Goal: Task Accomplishment & Management: Complete application form

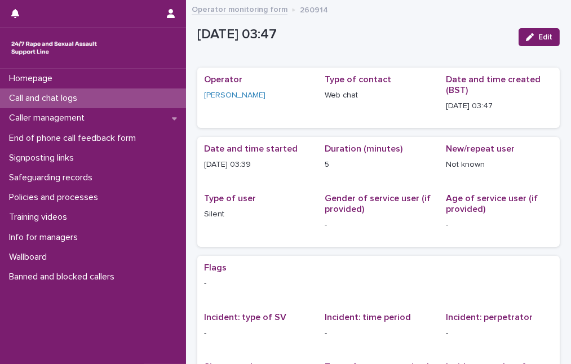
click at [22, 98] on p "Call and chat logs" at bounding box center [46, 98] width 82 height 11
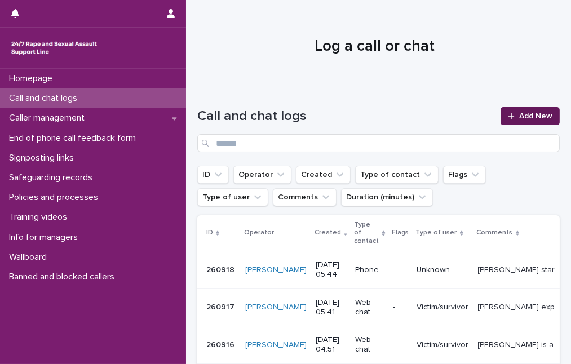
click at [519, 116] on span "Add New" at bounding box center [535, 116] width 33 height 8
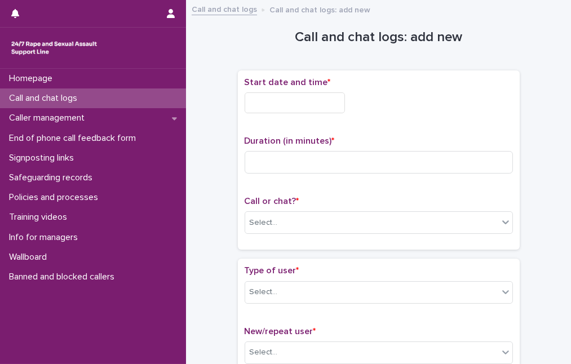
click at [251, 99] on input "text" at bounding box center [295, 102] width 100 height 21
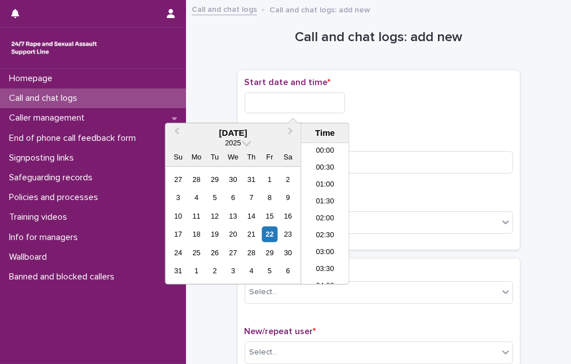
scroll to position [141, 0]
click at [317, 180] on li "05:00" at bounding box center [326, 179] width 48 height 17
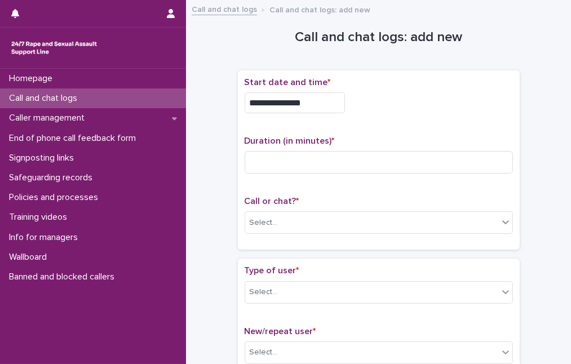
click at [308, 101] on input "**********" at bounding box center [295, 102] width 100 height 21
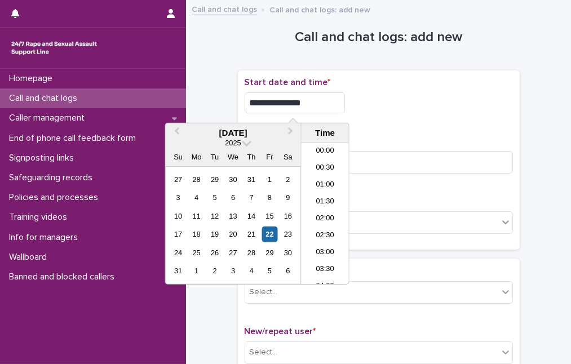
scroll to position [107, 0]
type input "**********"
click at [382, 127] on div "**********" at bounding box center [379, 160] width 268 height 166
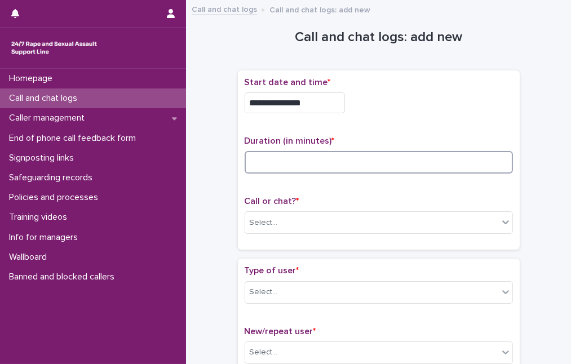
click at [306, 158] on input at bounding box center [379, 162] width 268 height 23
type input "**"
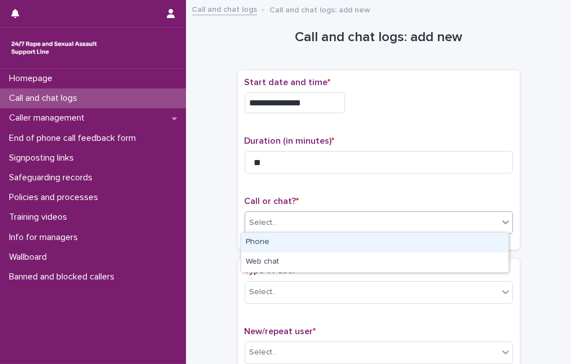
click at [255, 223] on div "Select..." at bounding box center [264, 223] width 28 height 12
click at [258, 245] on div "Phone" at bounding box center [374, 243] width 267 height 20
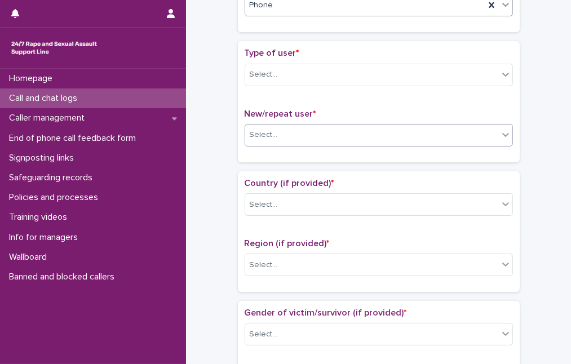
scroll to position [256, 0]
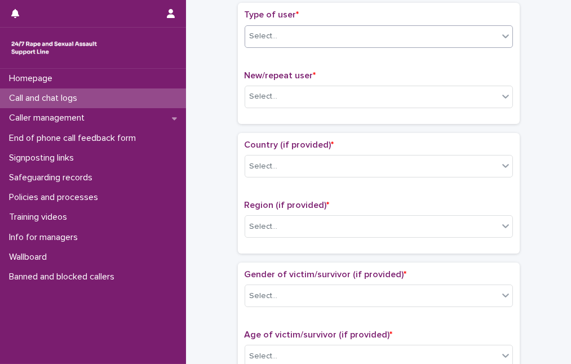
drag, startPoint x: 317, startPoint y: 38, endPoint x: 317, endPoint y: 44, distance: 5.7
click at [317, 39] on div "Select..." at bounding box center [371, 36] width 253 height 19
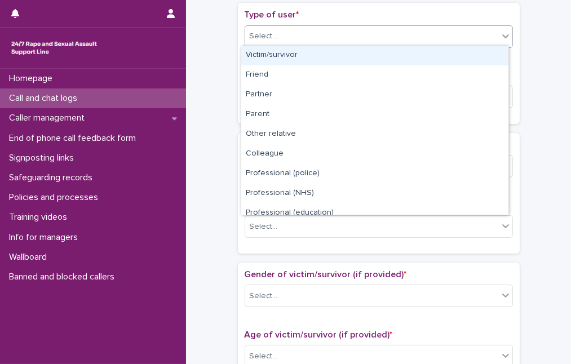
click at [316, 53] on div "Victim/survivor" at bounding box center [374, 56] width 267 height 20
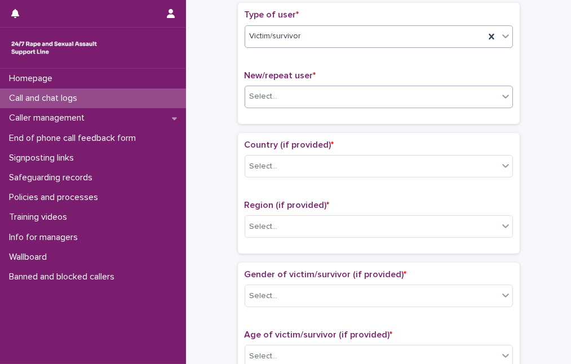
click at [304, 98] on div "Select..." at bounding box center [371, 96] width 253 height 19
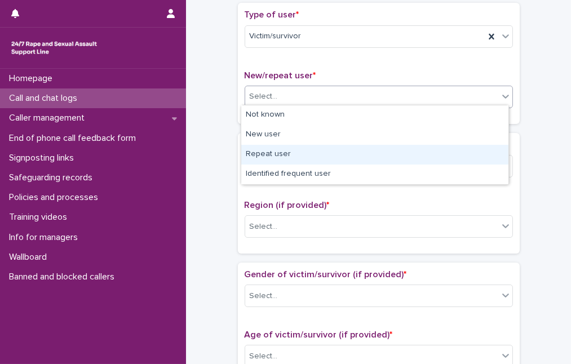
click at [305, 154] on div "Repeat user" at bounding box center [374, 155] width 267 height 20
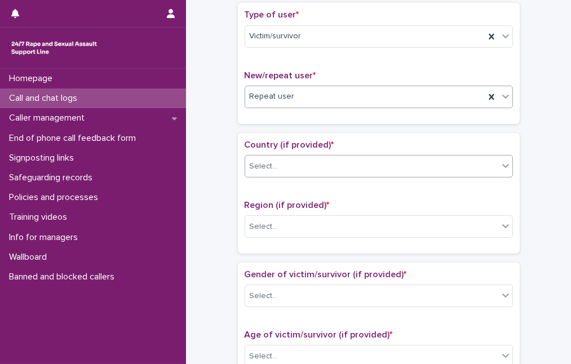
click at [303, 162] on div "Select..." at bounding box center [371, 166] width 253 height 19
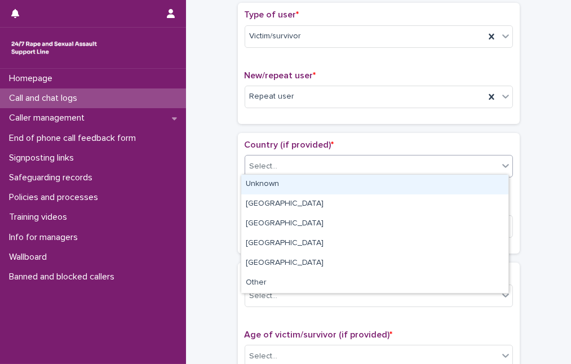
click at [300, 180] on div "Unknown" at bounding box center [374, 185] width 267 height 20
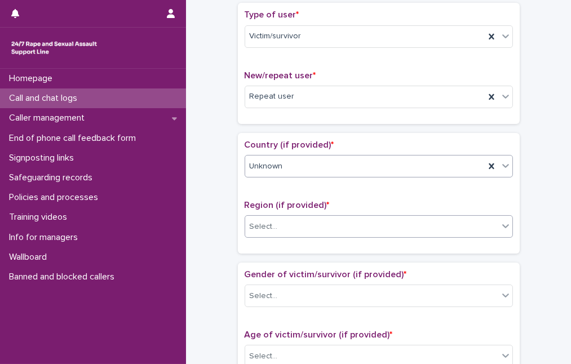
click at [296, 222] on div "Select..." at bounding box center [371, 227] width 253 height 19
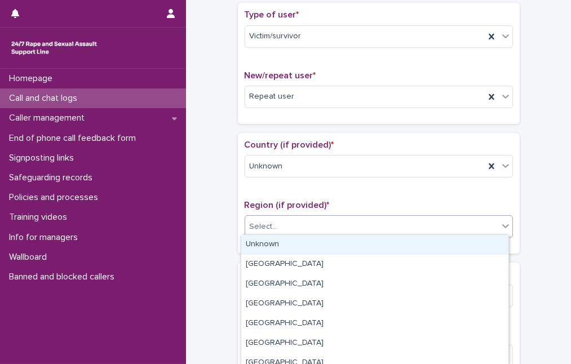
click at [294, 248] on div "Unknown" at bounding box center [374, 245] width 267 height 20
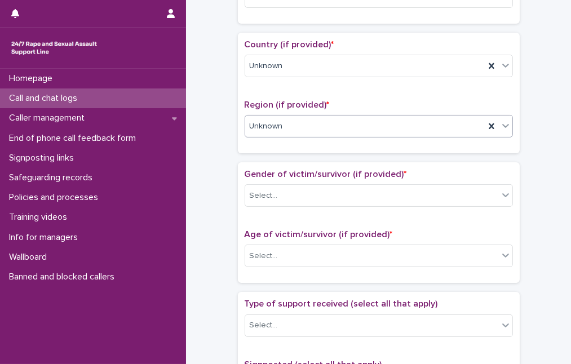
scroll to position [359, 0]
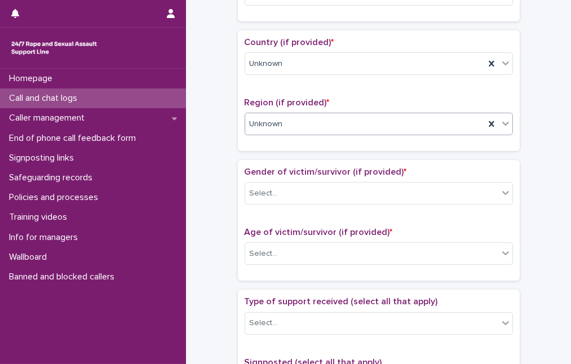
click at [322, 184] on div "Select..." at bounding box center [371, 193] width 253 height 19
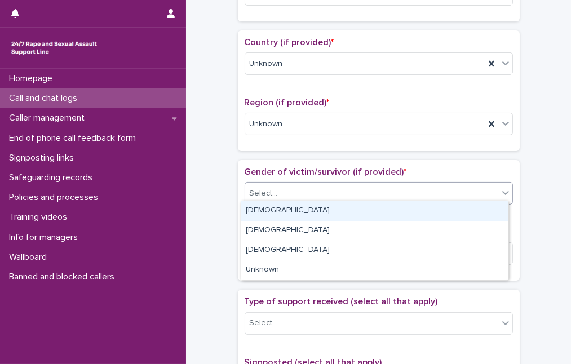
click at [317, 204] on div "[DEMOGRAPHIC_DATA]" at bounding box center [374, 211] width 267 height 20
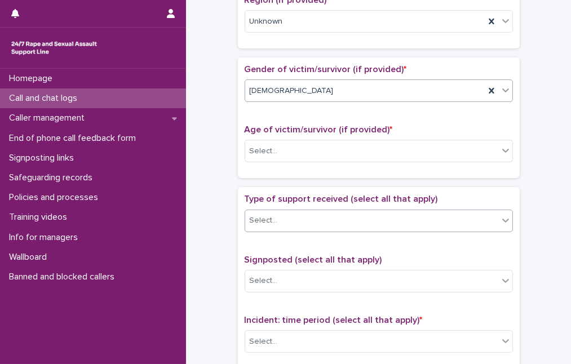
scroll to position [513, 0]
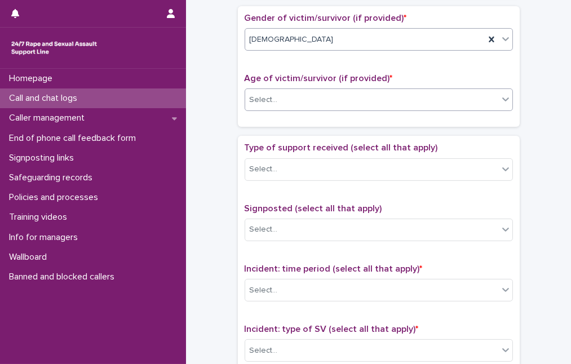
click at [314, 99] on div "Select..." at bounding box center [371, 100] width 253 height 19
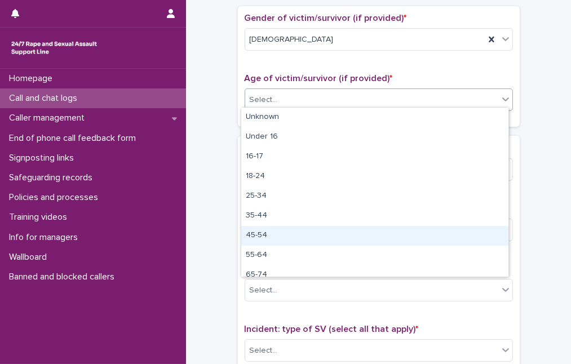
click at [307, 231] on div "45-54" at bounding box center [374, 236] width 267 height 20
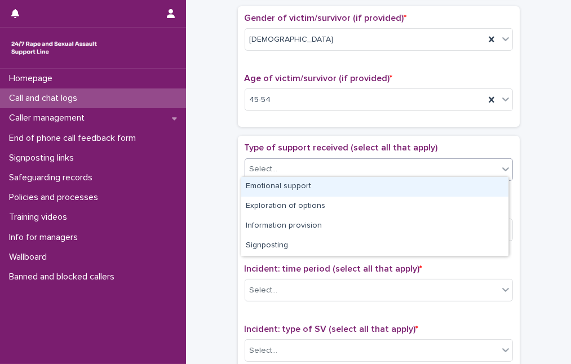
click at [310, 160] on div "Select..." at bounding box center [371, 169] width 253 height 19
click at [310, 188] on div "Emotional support" at bounding box center [374, 187] width 267 height 20
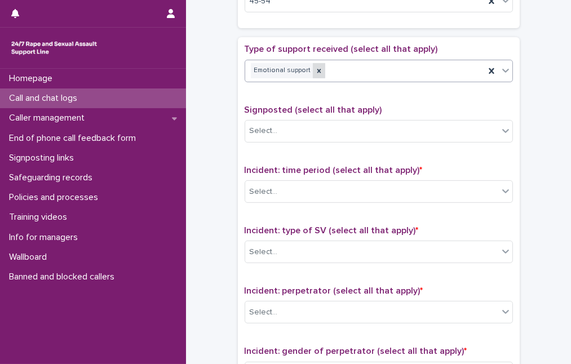
scroll to position [666, 0]
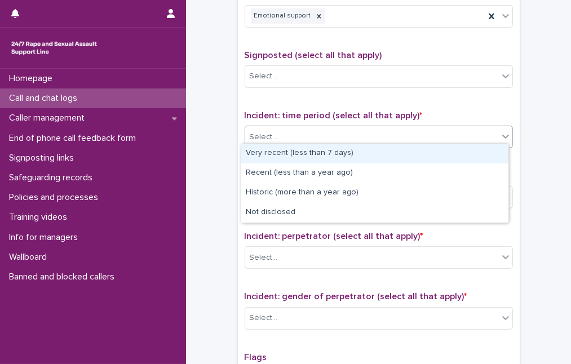
click at [313, 130] on div "Select..." at bounding box center [371, 137] width 253 height 19
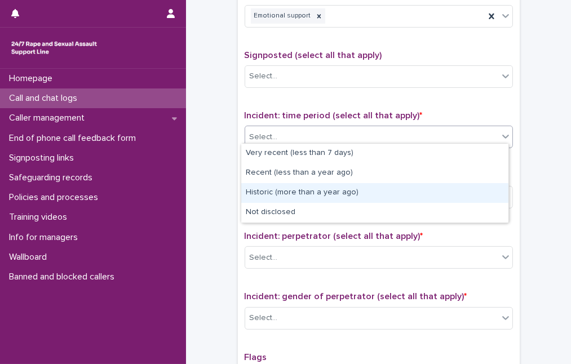
click at [316, 194] on div "Historic (more than a year ago)" at bounding box center [374, 193] width 267 height 20
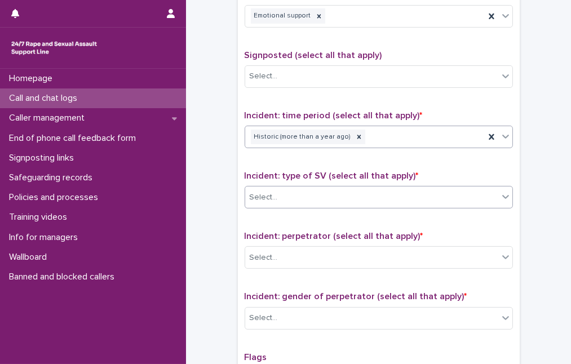
click at [315, 196] on div "Select..." at bounding box center [371, 197] width 253 height 19
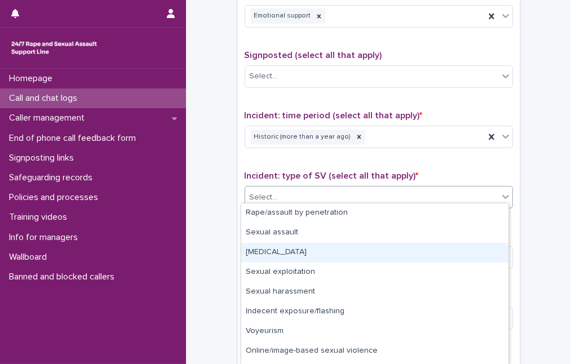
click at [312, 250] on div "[MEDICAL_DATA]" at bounding box center [374, 253] width 267 height 20
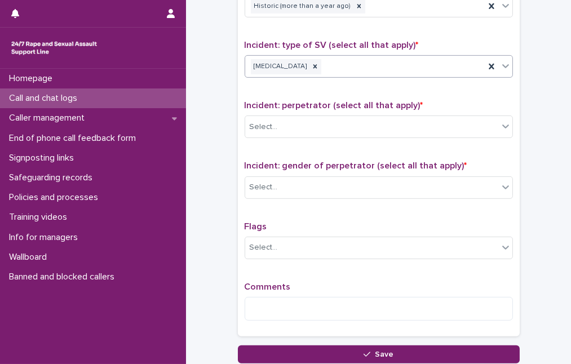
scroll to position [820, 0]
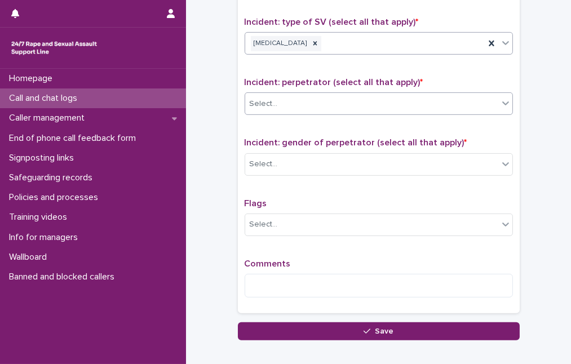
click at [306, 98] on div "Select..." at bounding box center [371, 104] width 253 height 19
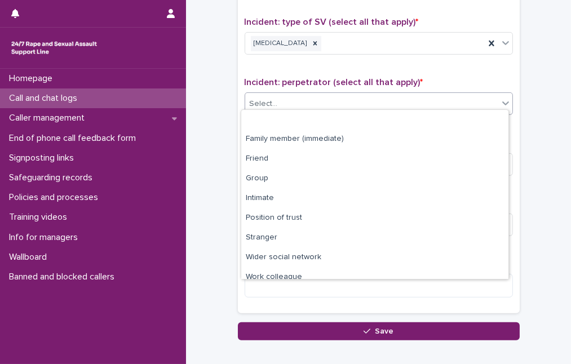
scroll to position [47, 0]
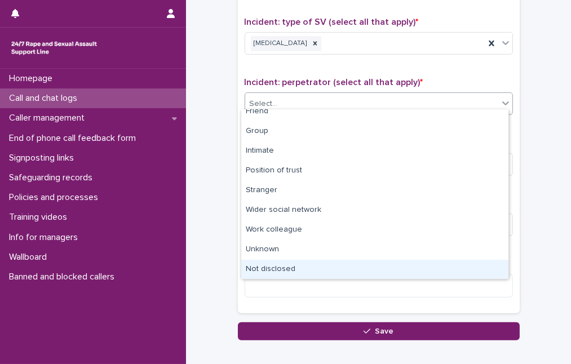
click at [311, 265] on div "Not disclosed" at bounding box center [374, 270] width 267 height 20
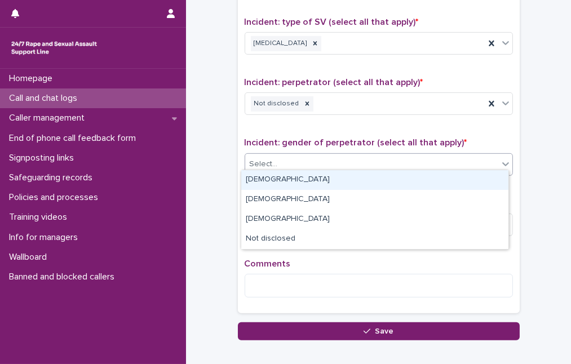
click at [282, 158] on div "Select..." at bounding box center [371, 164] width 253 height 19
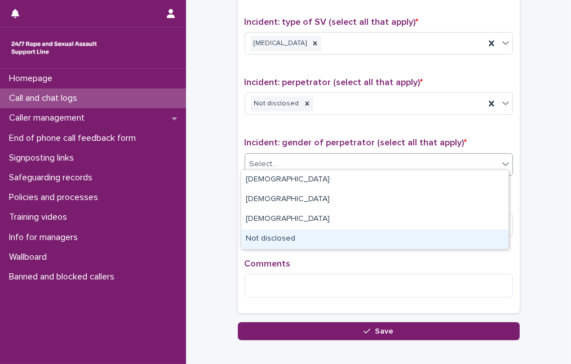
click at [282, 239] on div "Not disclosed" at bounding box center [374, 239] width 267 height 20
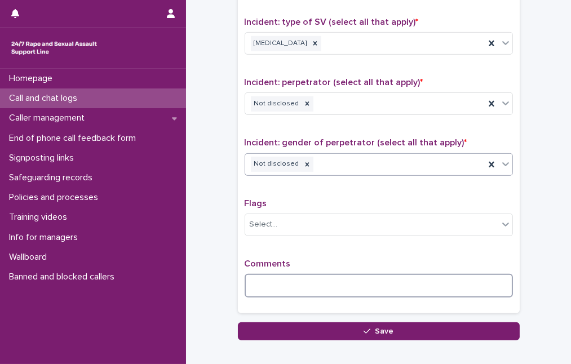
click at [260, 275] on textarea at bounding box center [379, 286] width 268 height 24
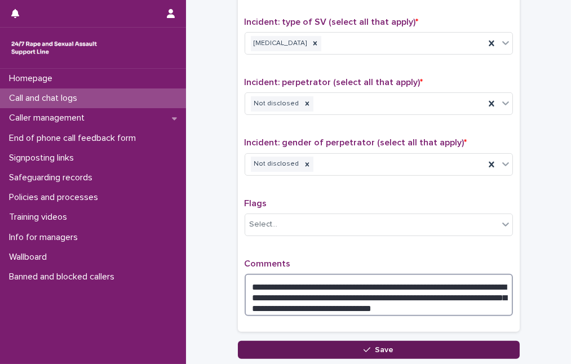
type textarea "**********"
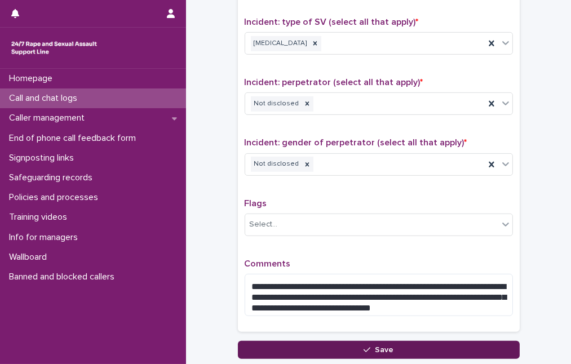
click at [341, 345] on button "Save" at bounding box center [379, 350] width 282 height 18
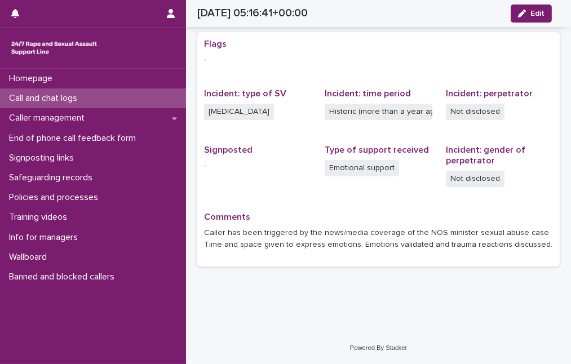
scroll to position [224, 0]
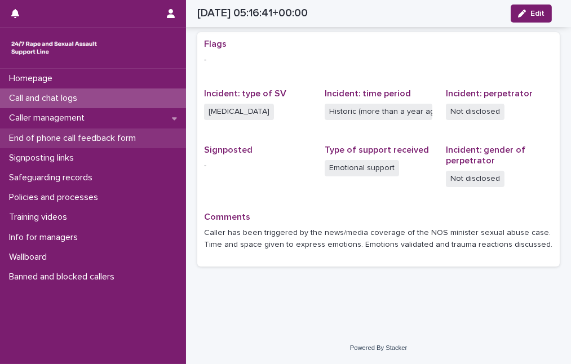
click at [131, 135] on p "End of phone call feedback form" at bounding box center [75, 138] width 140 height 11
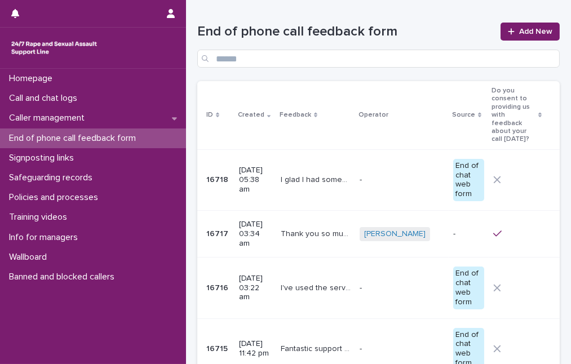
click at [326, 173] on p "I glad I had someone to speak to. I wish she had said a little more about what …" at bounding box center [317, 179] width 72 height 12
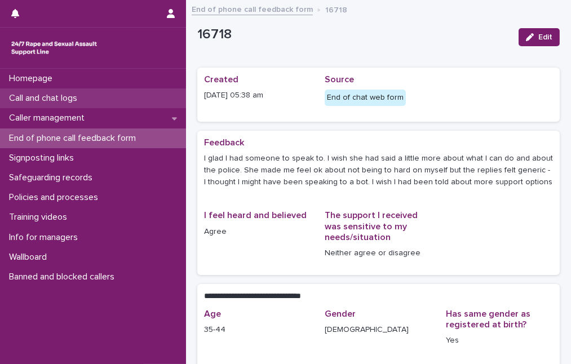
click at [96, 99] on div "Call and chat logs" at bounding box center [93, 99] width 186 height 20
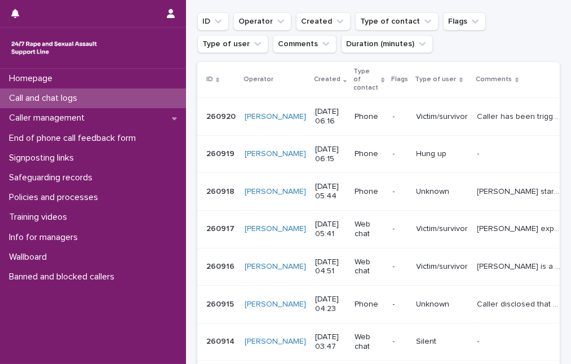
scroll to position [153, 0]
click at [417, 266] on p "Victim/survivor" at bounding box center [443, 267] width 52 height 10
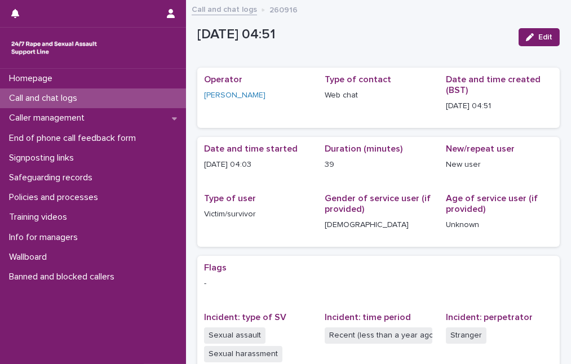
click at [75, 100] on p "Call and chat logs" at bounding box center [46, 98] width 82 height 11
